Goal: Information Seeking & Learning: Compare options

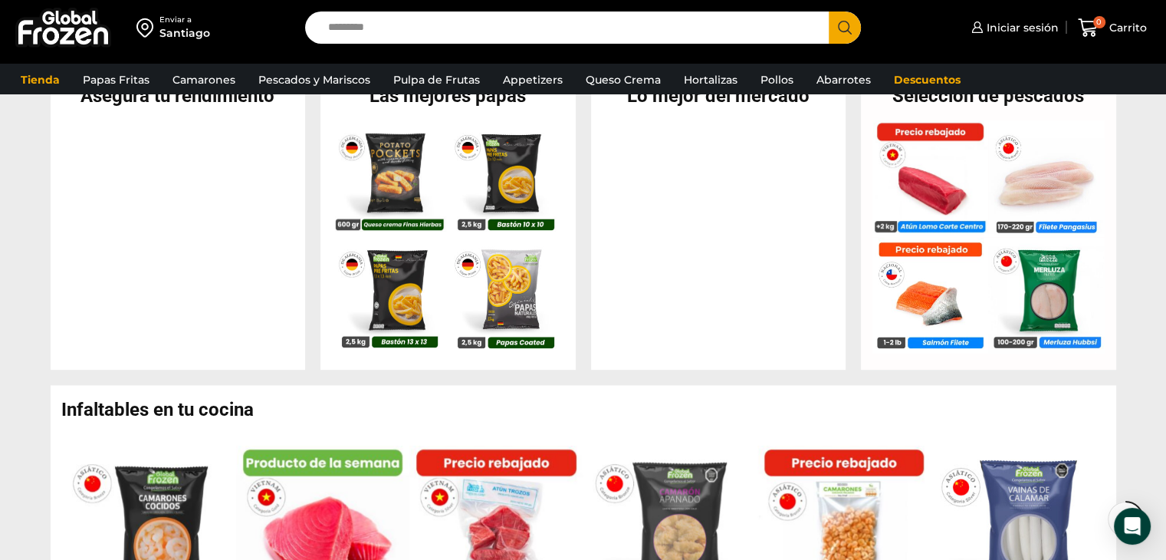
scroll to position [307, 0]
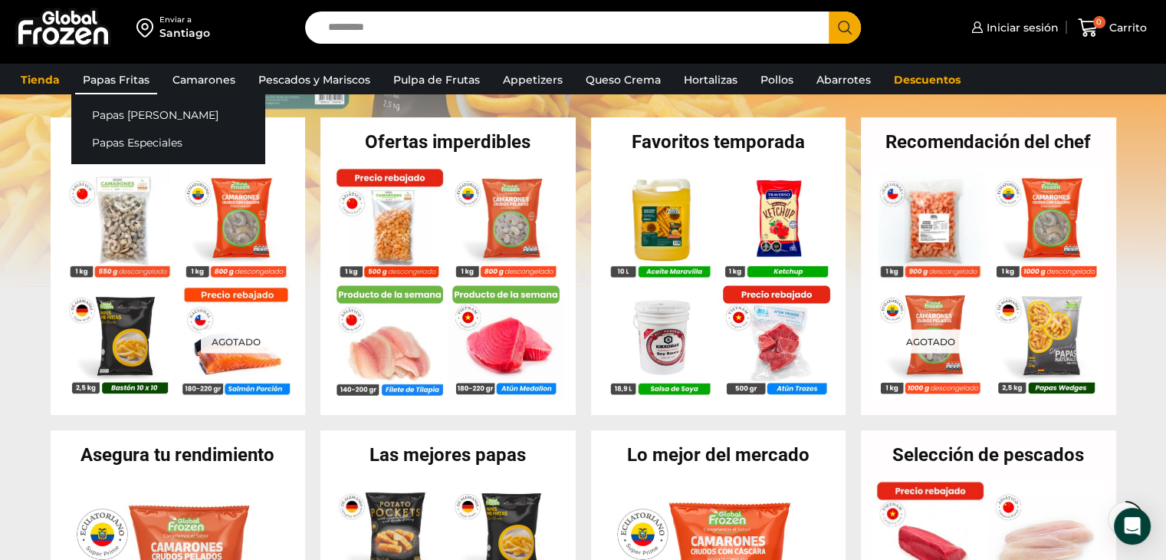
click at [130, 80] on link "Papas Fritas" at bounding box center [116, 79] width 82 height 29
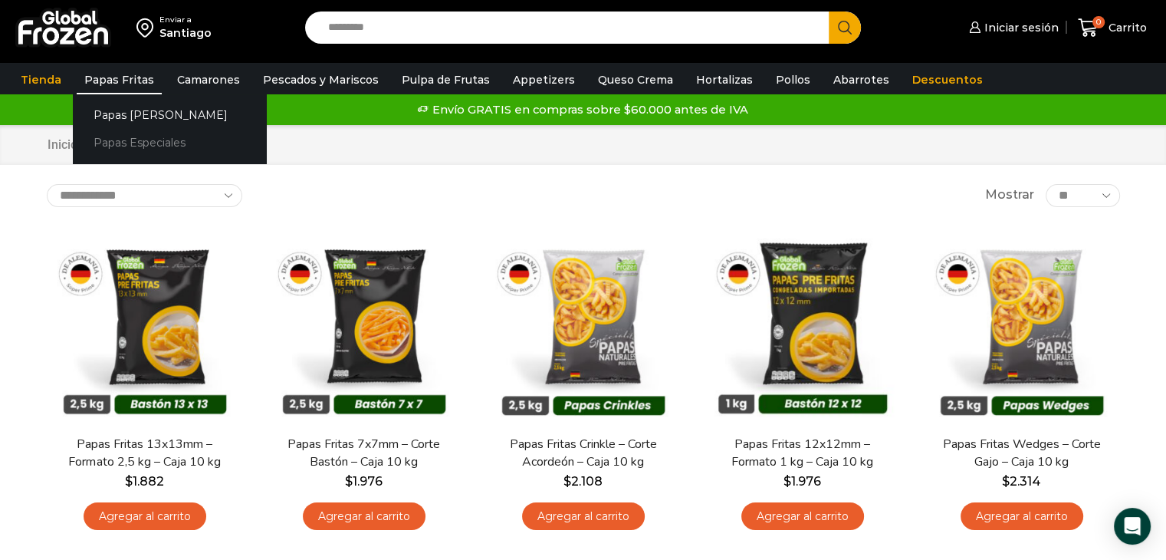
click at [125, 144] on link "Papas Especiales" at bounding box center [169, 143] width 193 height 28
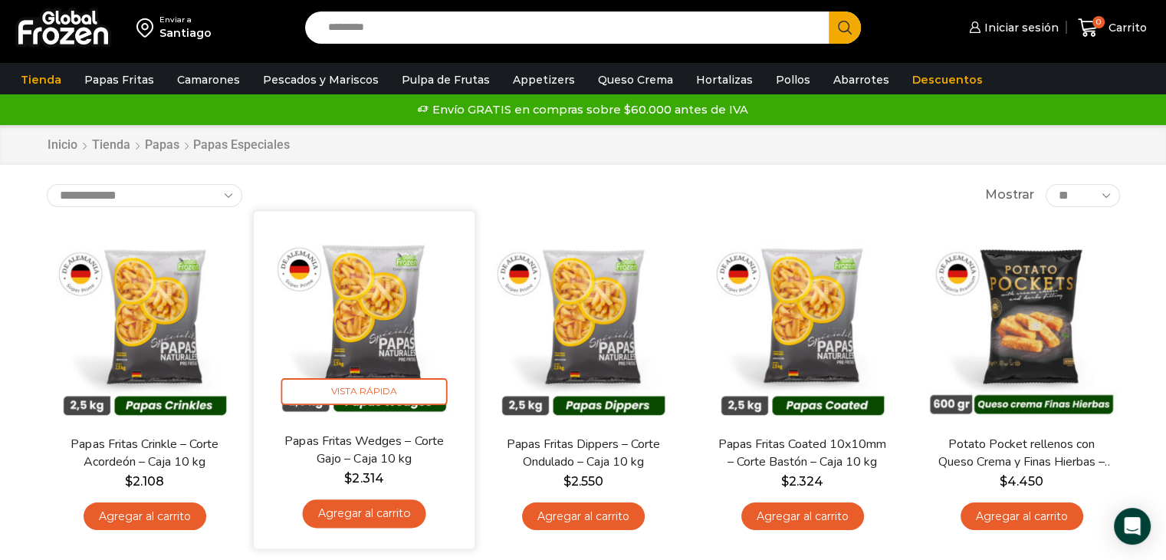
click at [389, 330] on img at bounding box center [364, 321] width 198 height 198
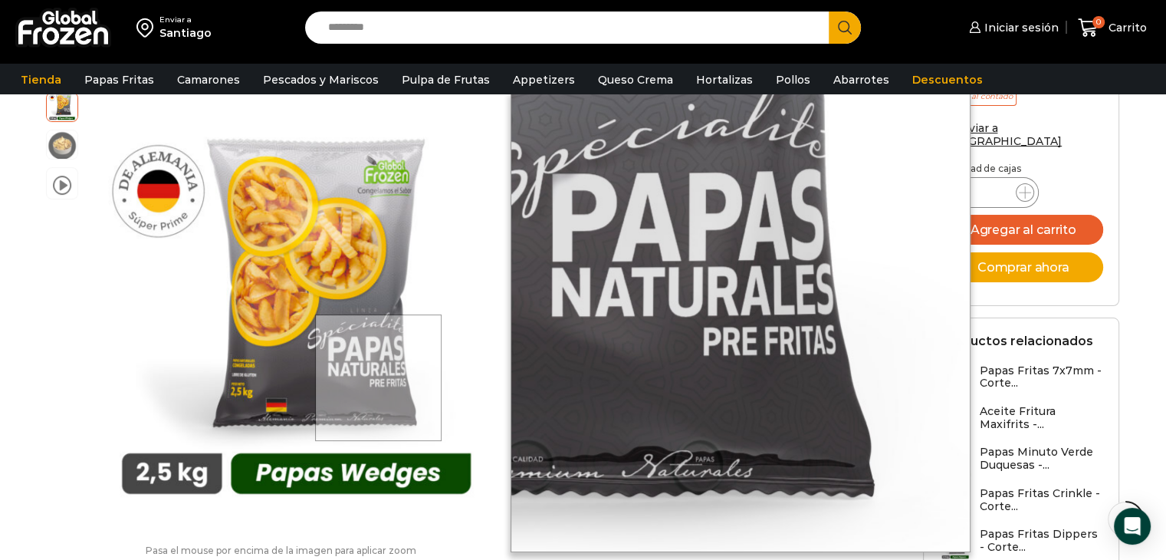
scroll to position [767, 0]
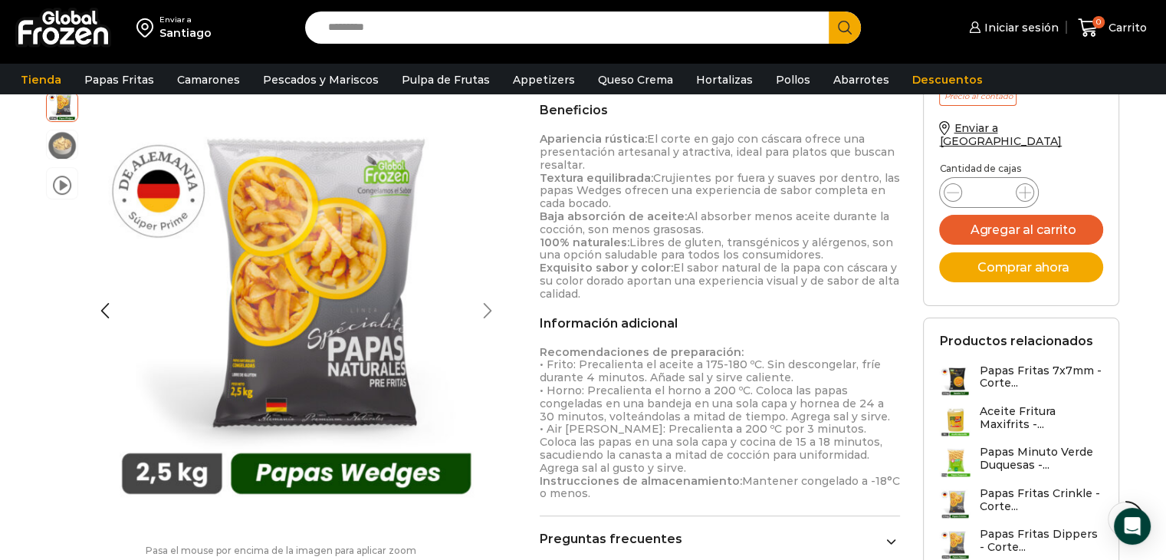
click at [504, 304] on div "Next slide" at bounding box center [487, 310] width 38 height 38
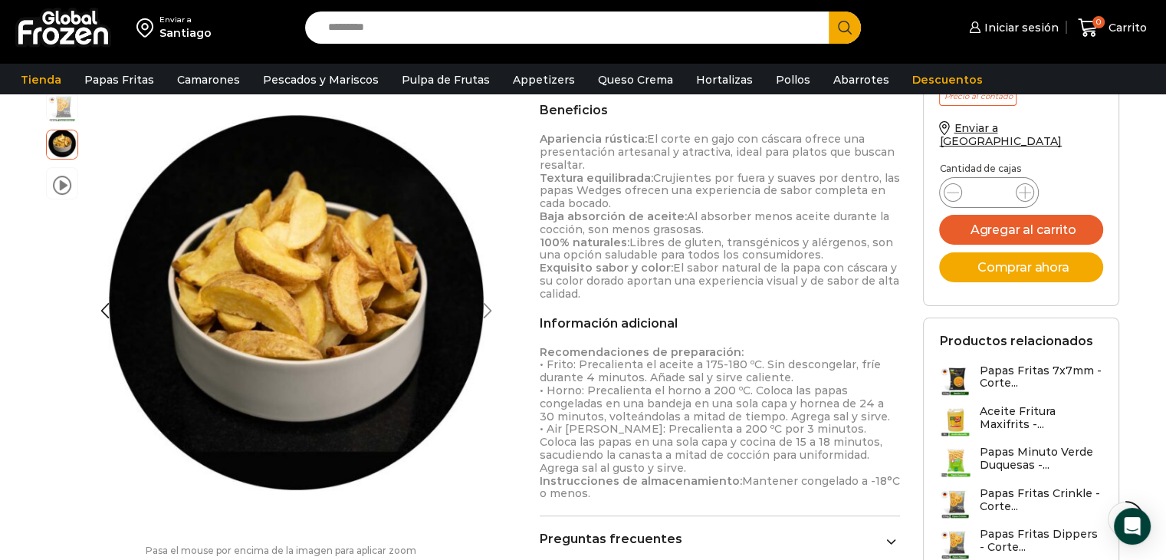
click at [503, 306] on div "Next slide" at bounding box center [487, 310] width 38 height 38
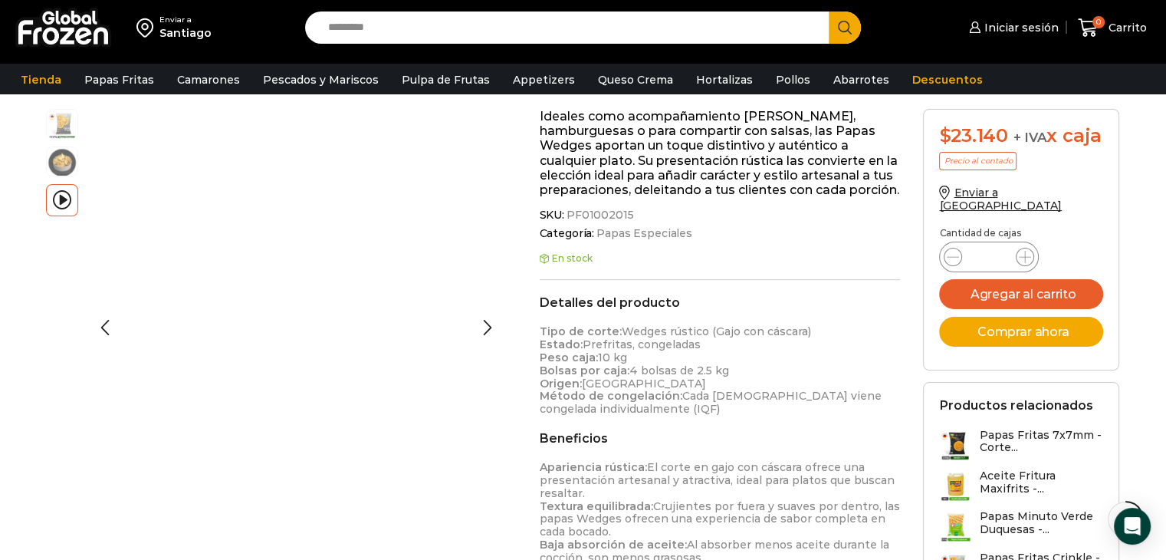
scroll to position [230, 0]
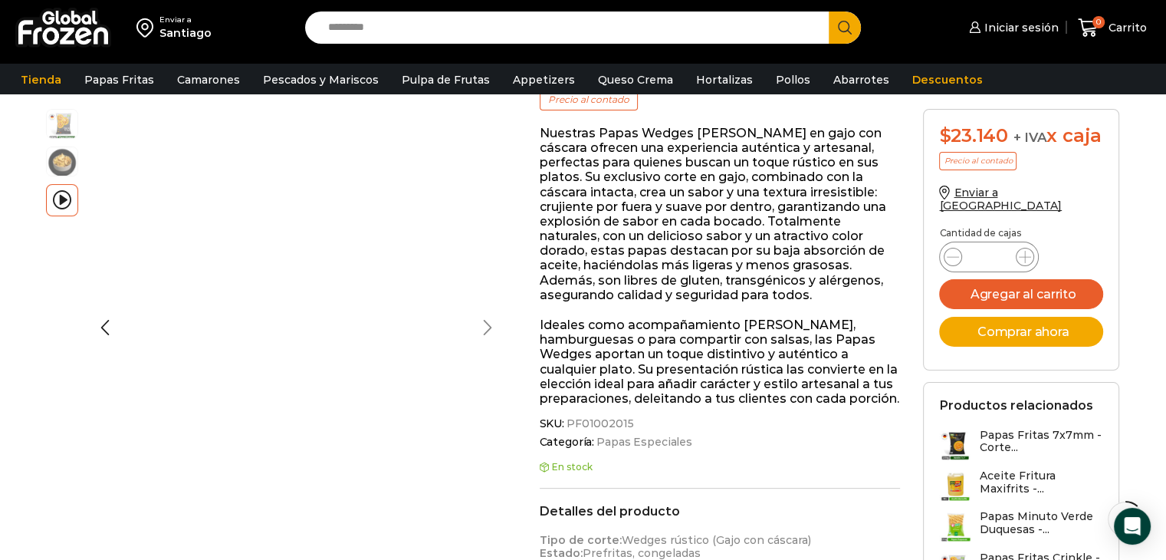
click at [494, 320] on div "Next slide" at bounding box center [487, 327] width 38 height 38
click at [488, 326] on div "Next slide" at bounding box center [487, 327] width 38 height 38
click at [103, 329] on div "Previous slide" at bounding box center [105, 327] width 38 height 38
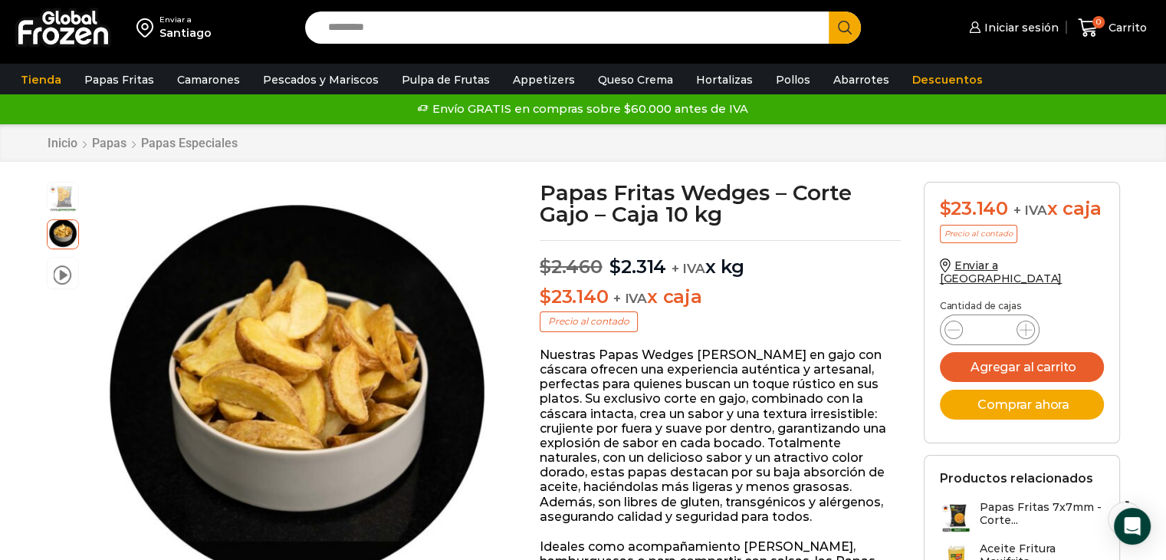
scroll to position [0, 0]
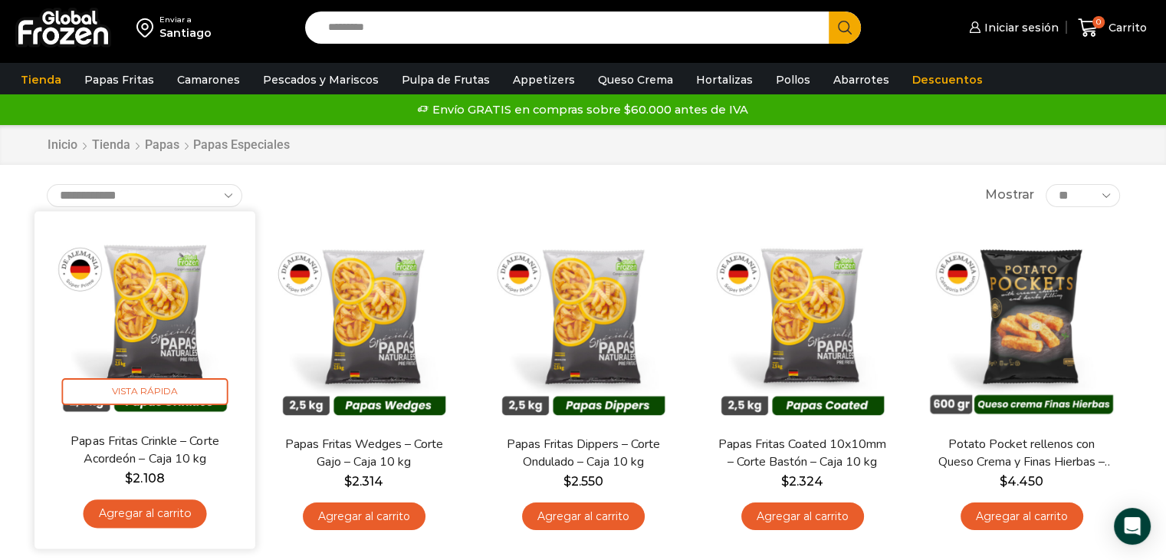
click at [157, 304] on img at bounding box center [145, 321] width 198 height 198
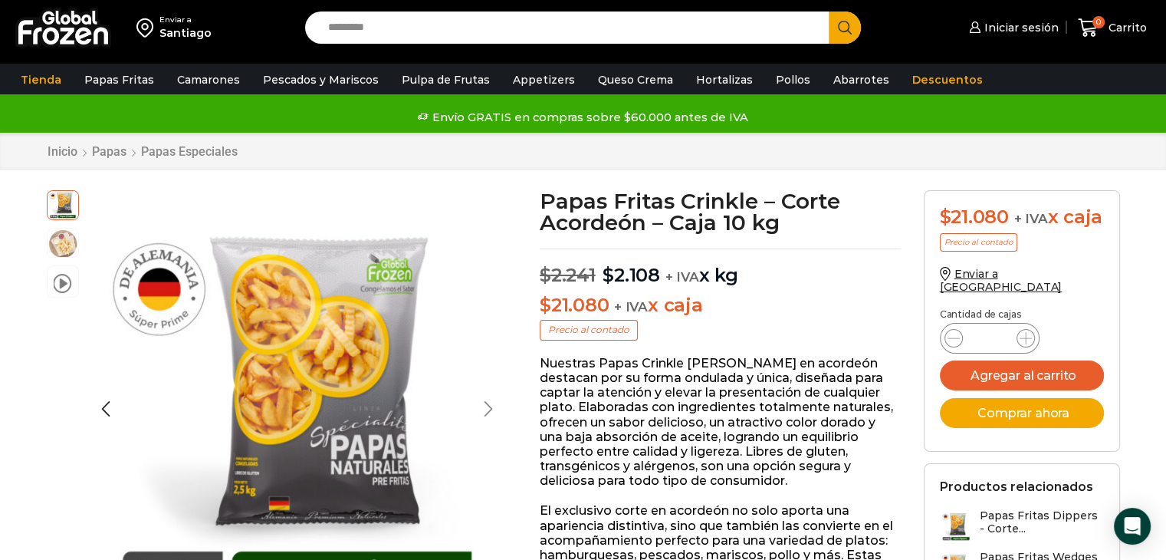
click at [495, 402] on div "Next slide" at bounding box center [488, 408] width 38 height 38
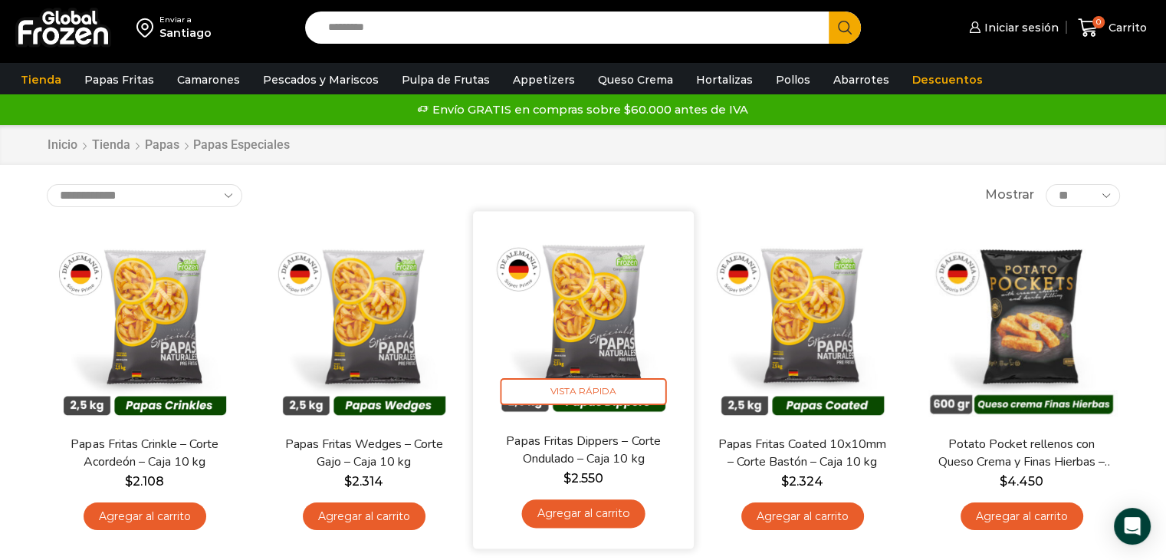
click at [611, 337] on img at bounding box center [583, 321] width 198 height 198
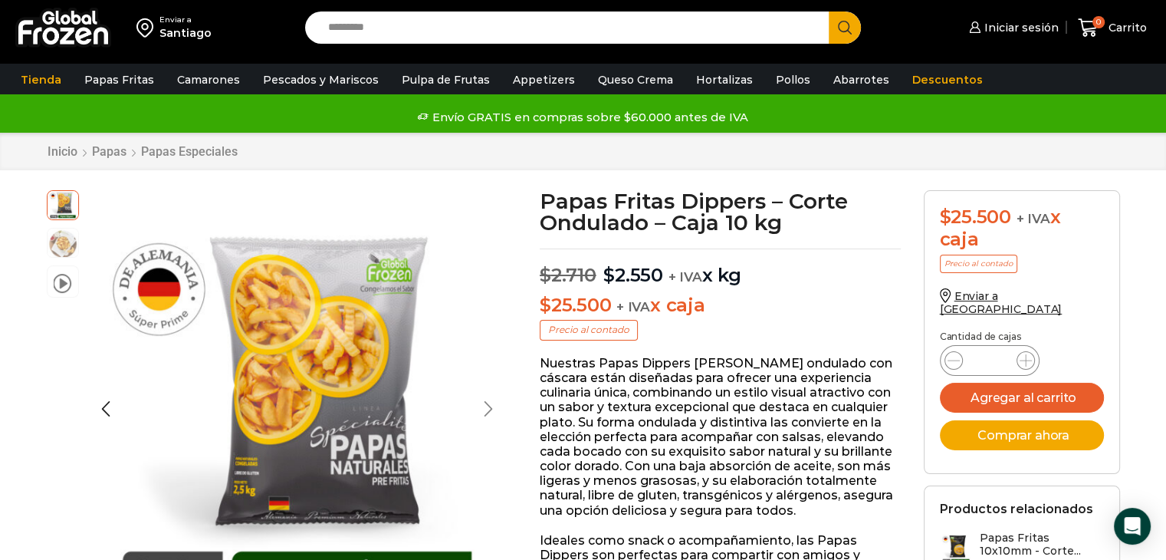
click at [481, 418] on div "Next slide" at bounding box center [488, 408] width 38 height 38
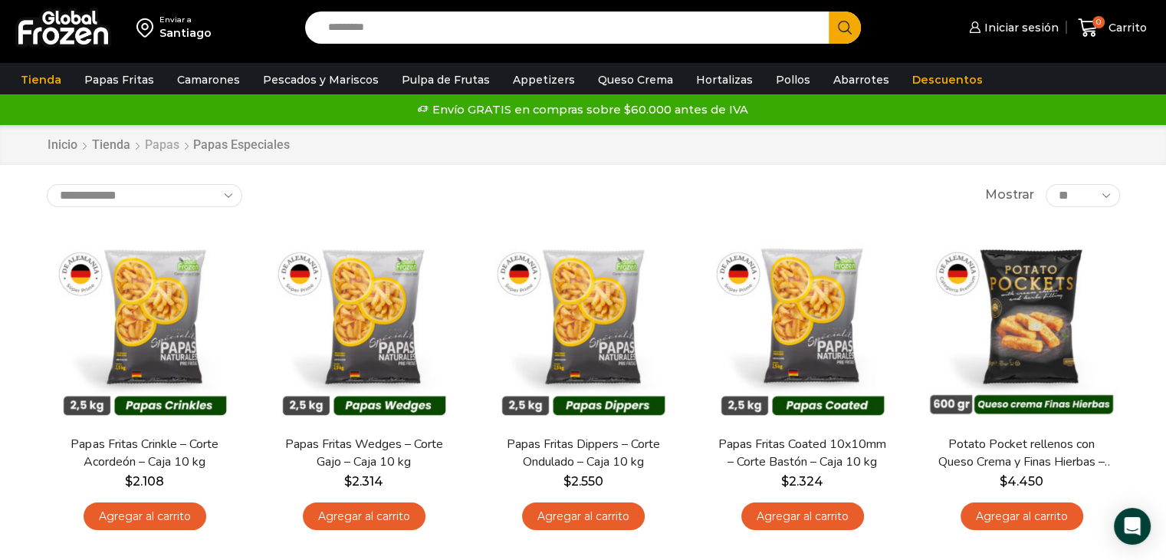
click at [159, 149] on link "Papas" at bounding box center [162, 145] width 36 height 18
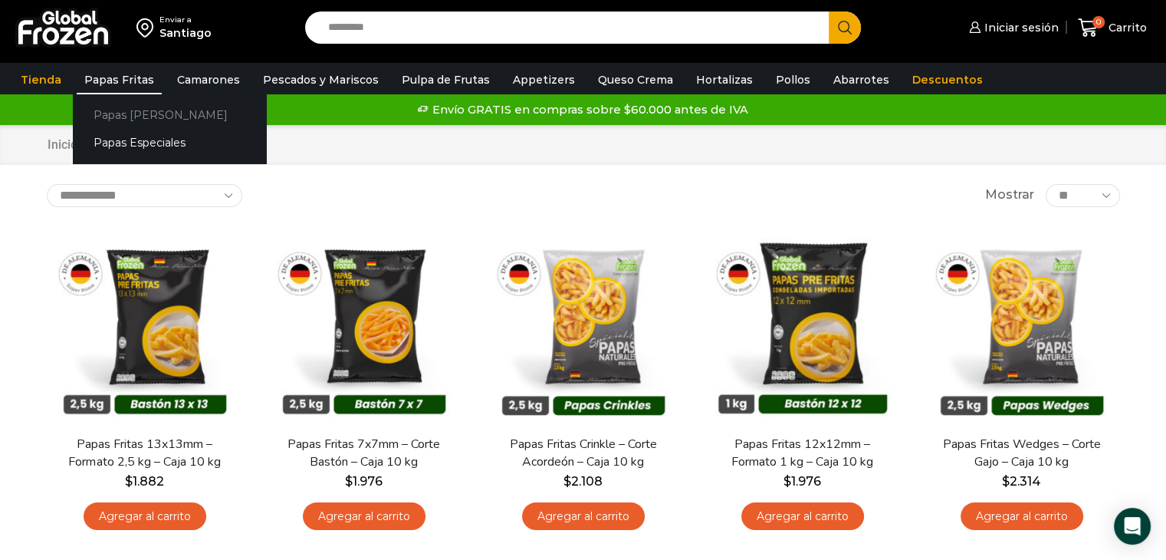
click at [135, 112] on link "Papas [PERSON_NAME]" at bounding box center [169, 114] width 193 height 28
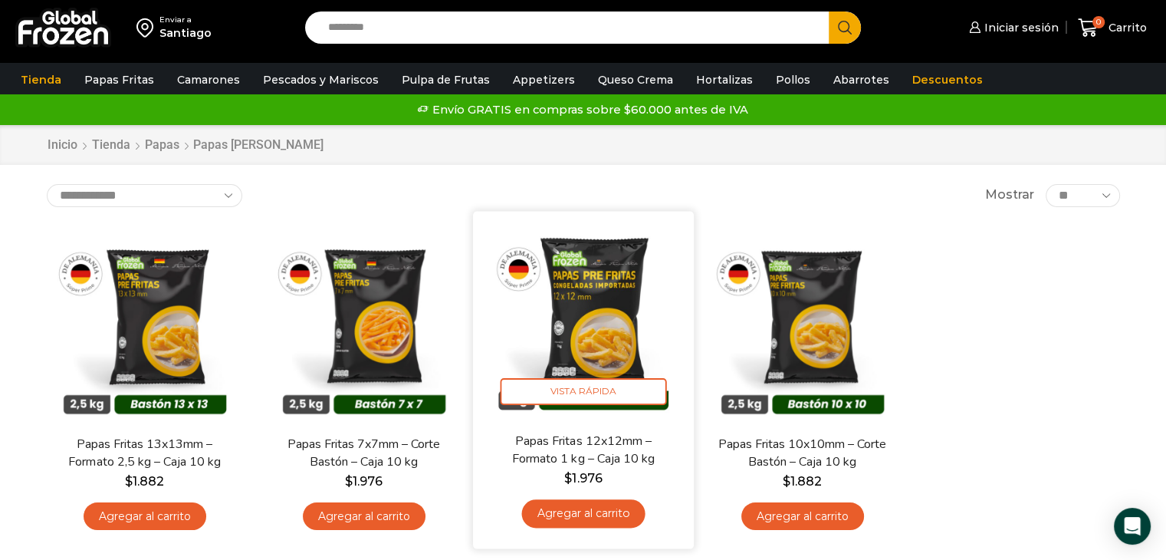
click at [591, 320] on img at bounding box center [583, 321] width 198 height 198
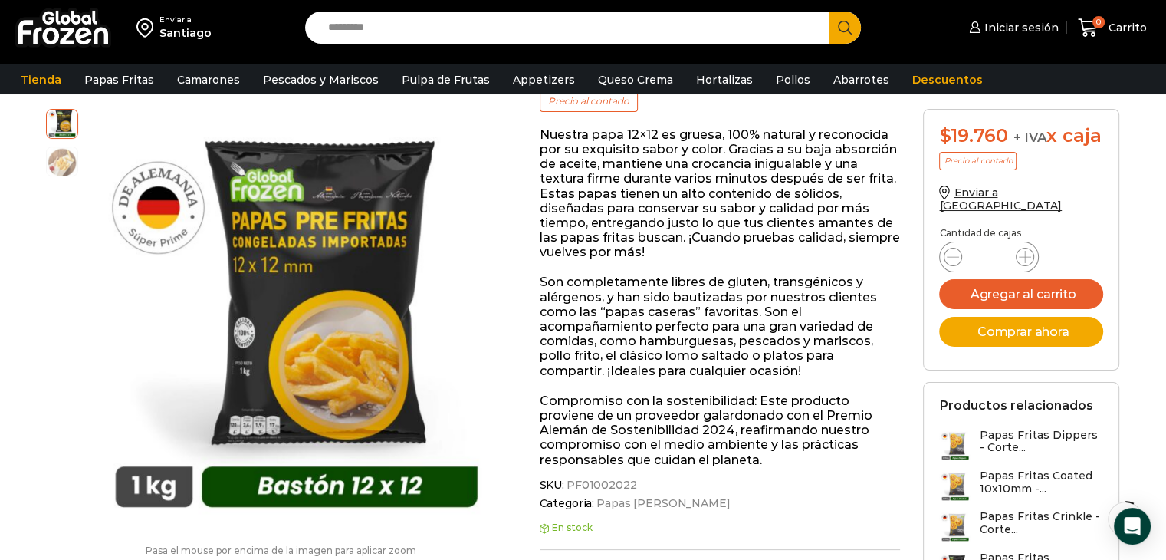
scroll to position [230, 0]
click at [70, 159] on img at bounding box center [62, 160] width 31 height 31
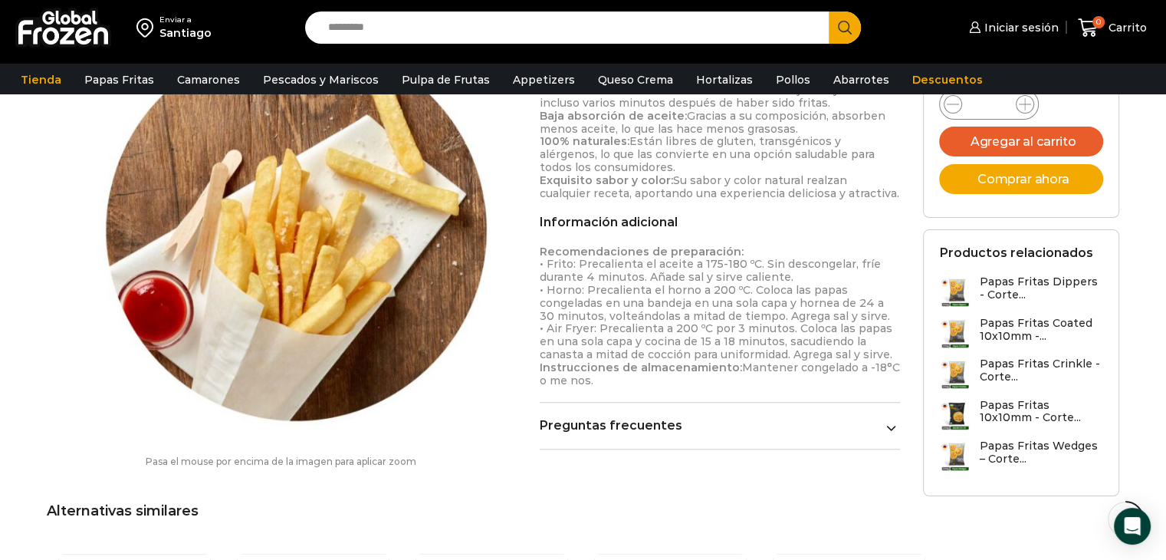
scroll to position [997, 0]
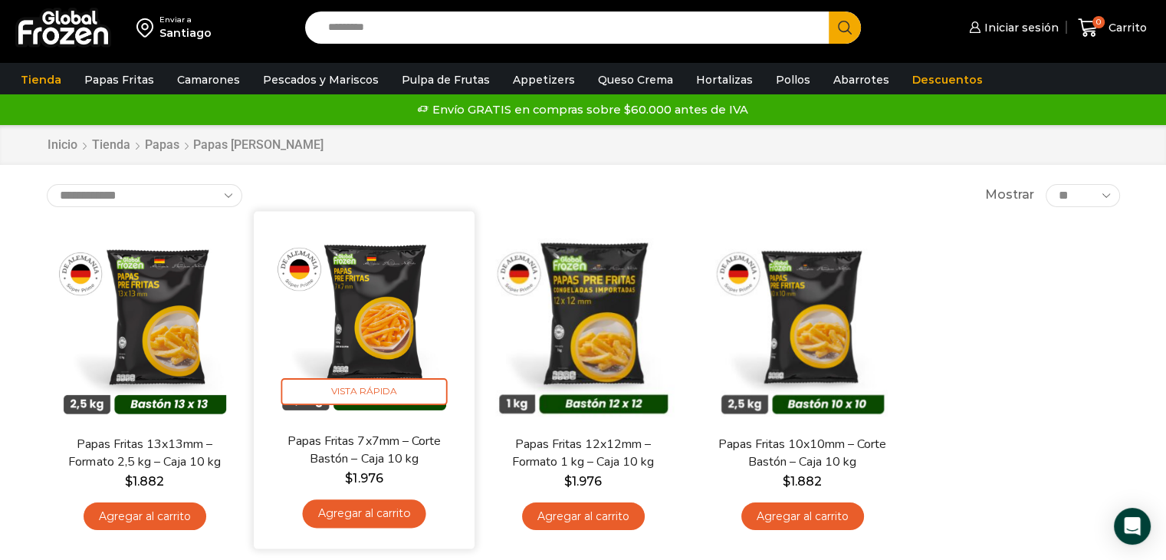
click at [366, 292] on img at bounding box center [364, 321] width 198 height 198
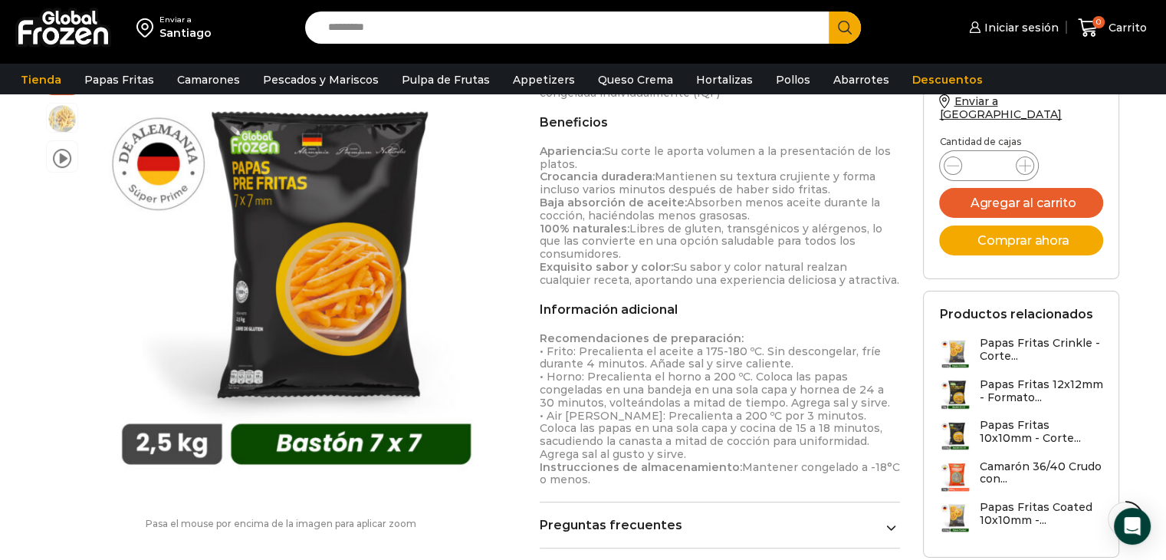
scroll to position [767, 0]
click at [59, 168] on li "video" at bounding box center [62, 156] width 32 height 32
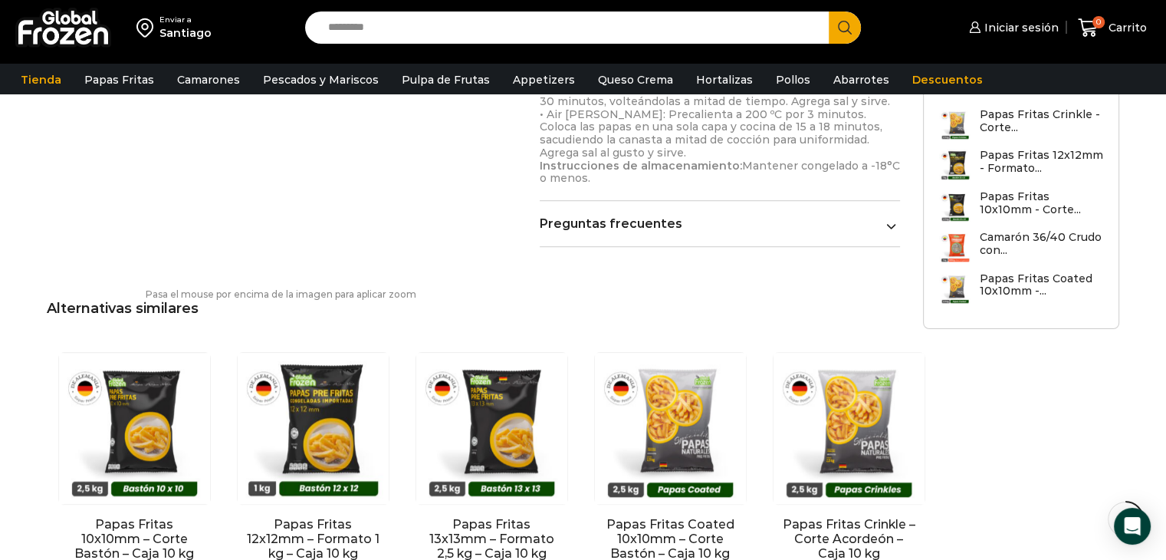
scroll to position [1073, 0]
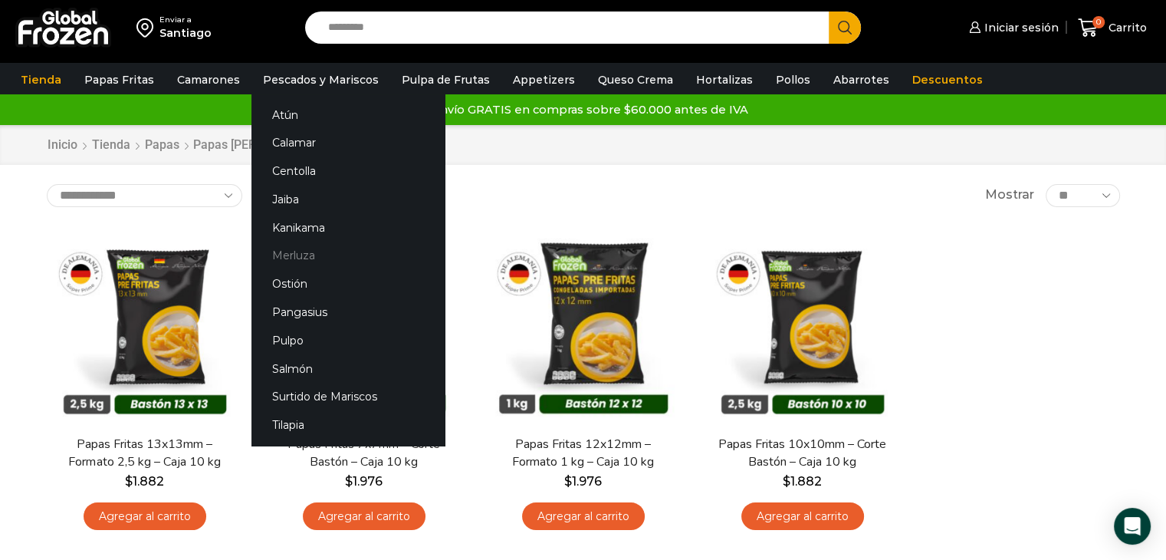
click at [294, 252] on link "Merluza" at bounding box center [347, 255] width 193 height 28
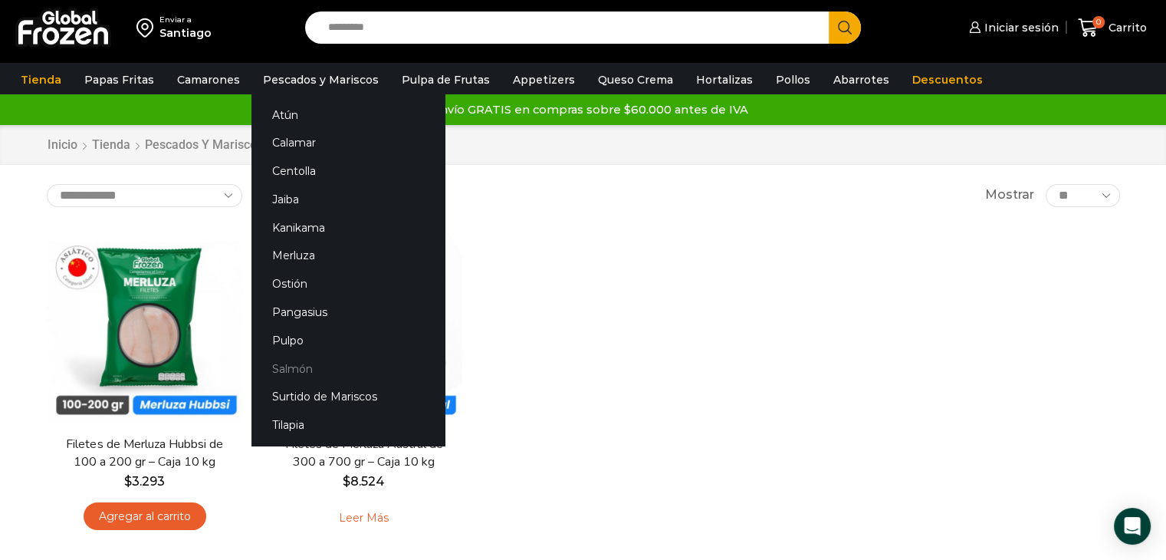
click at [297, 369] on link "Salmón" at bounding box center [347, 368] width 193 height 28
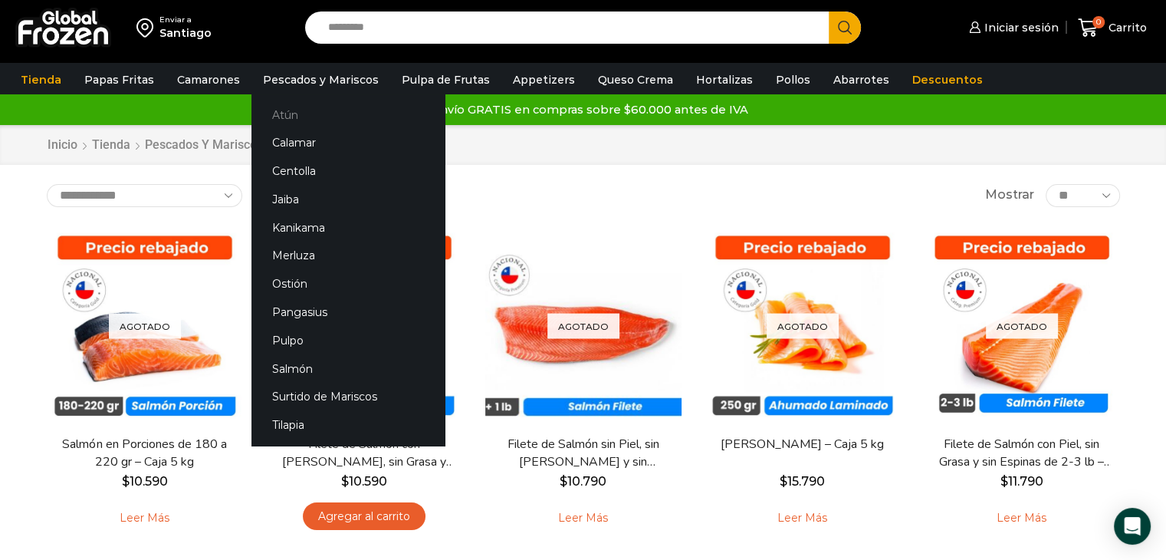
click at [278, 114] on link "Atún" at bounding box center [347, 114] width 193 height 28
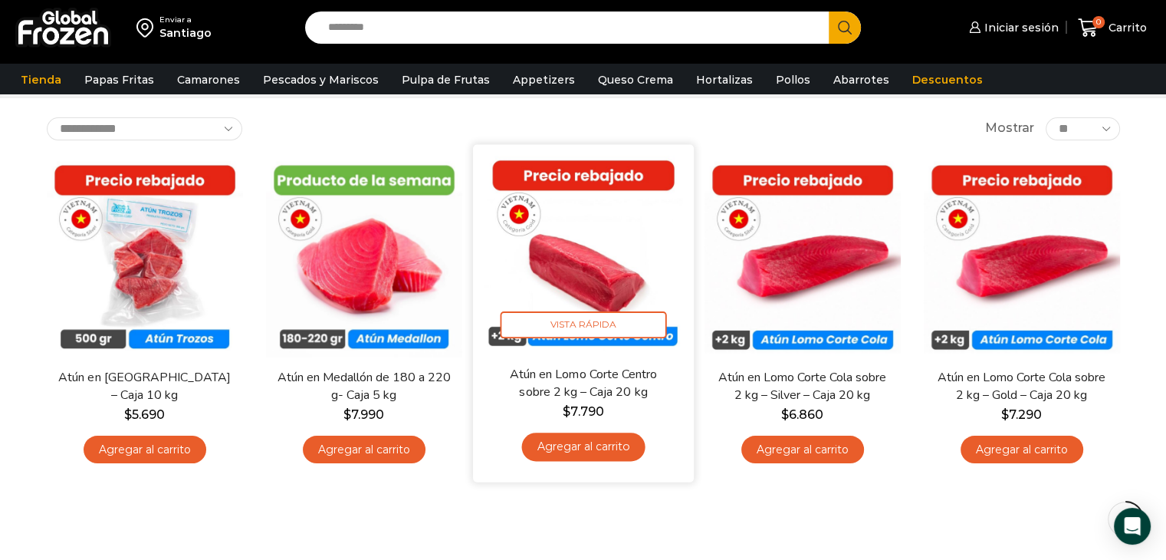
scroll to position [77, 0]
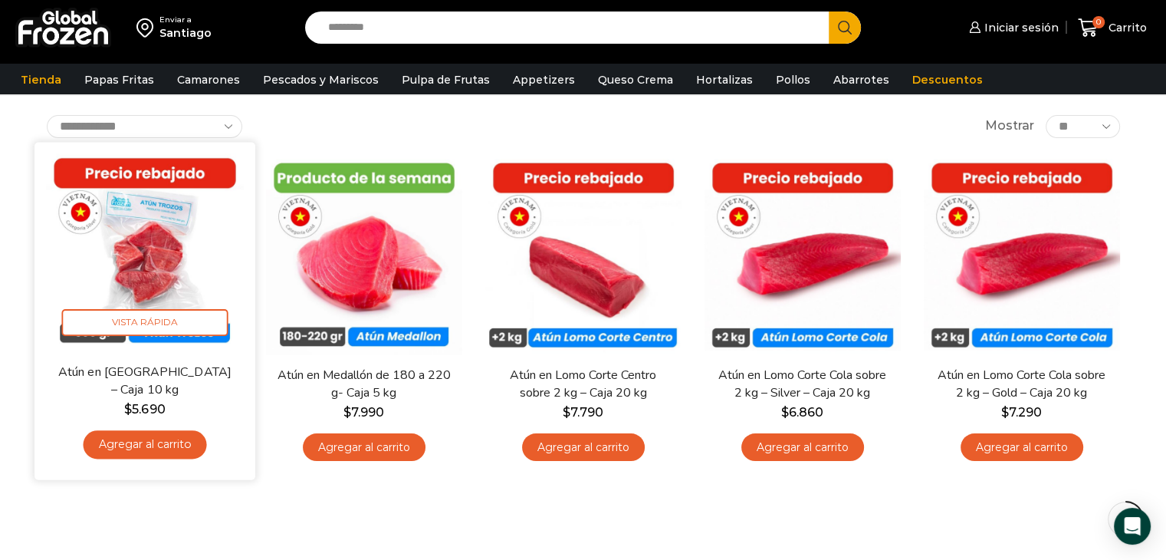
click at [144, 249] on img at bounding box center [145, 252] width 198 height 198
